Goal: Understand process/instructions: Learn how to perform a task or action

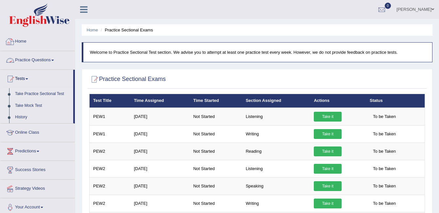
click at [20, 44] on link "Home" at bounding box center [37, 40] width 75 height 16
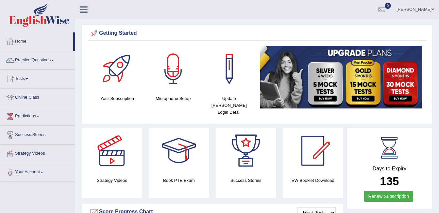
click at [173, 67] on div at bounding box center [173, 69] width 46 height 46
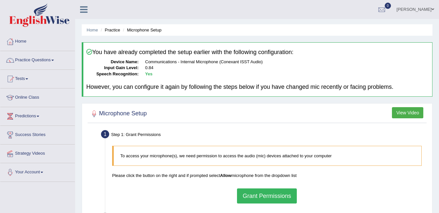
click at [408, 114] on button "View Video" at bounding box center [407, 112] width 31 height 11
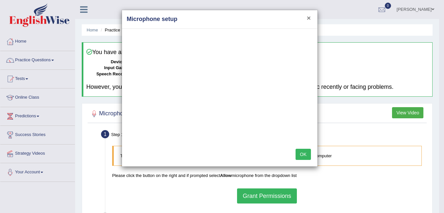
click at [309, 19] on button "×" at bounding box center [309, 17] width 4 height 7
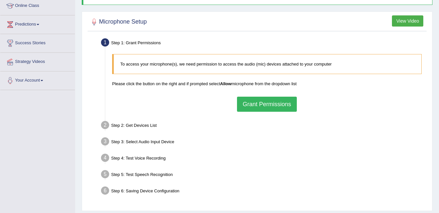
scroll to position [78, 0]
